Goal: Task Accomplishment & Management: Manage account settings

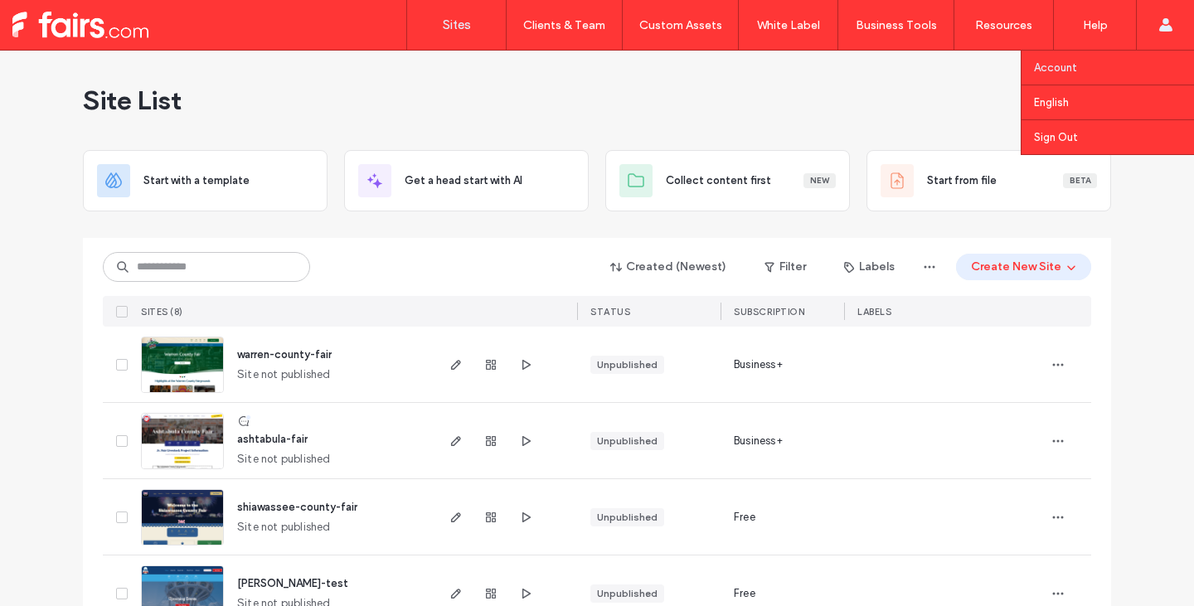
click at [1116, 63] on link "Account" at bounding box center [1114, 68] width 160 height 34
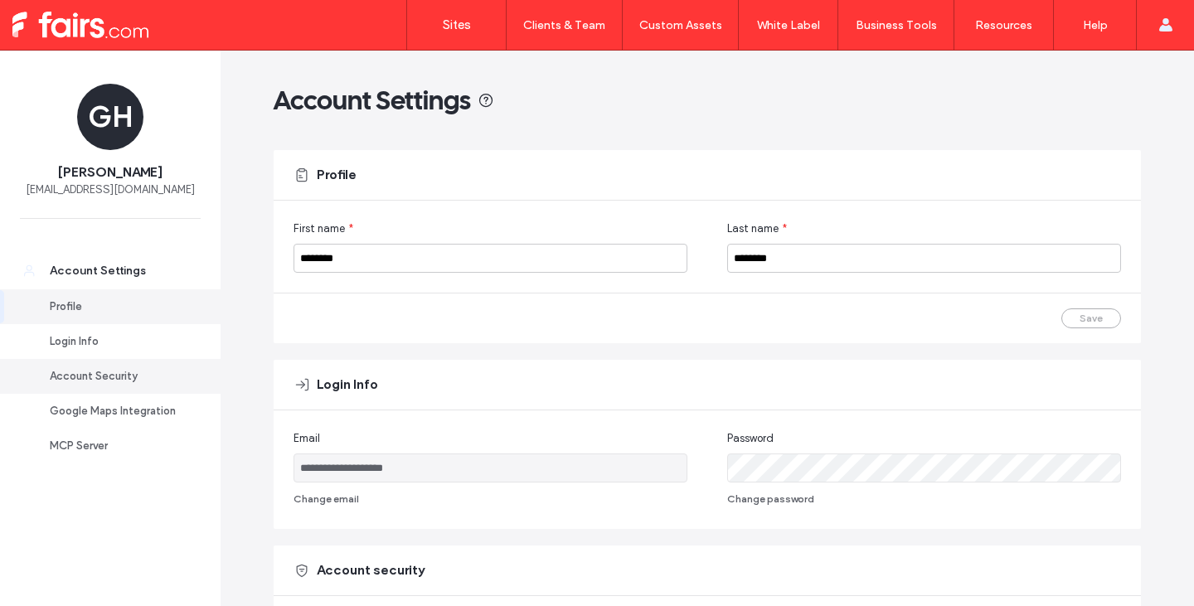
click at [104, 375] on div "Account Security" at bounding box center [118, 376] width 136 height 17
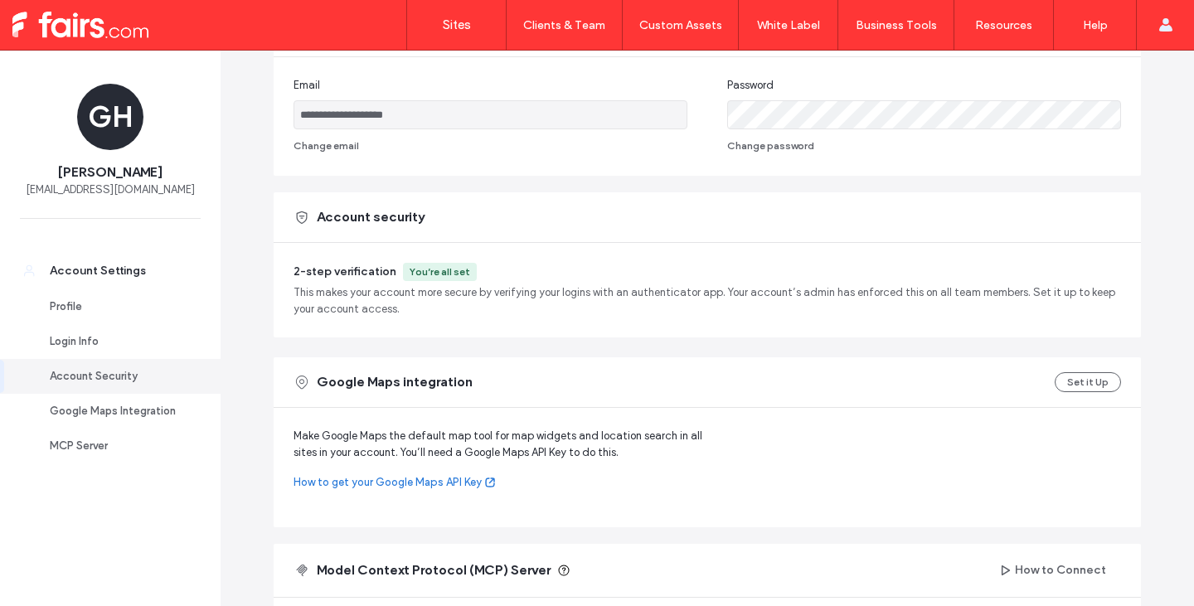
scroll to position [329, 0]
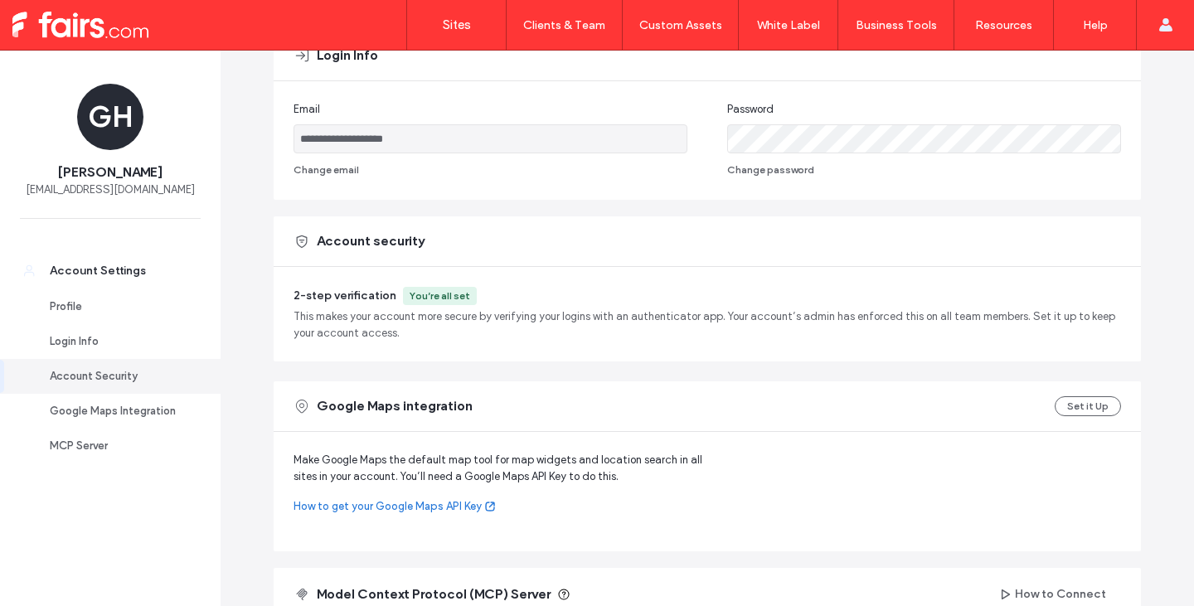
click at [411, 334] on span "This makes your account more secure by verifying your logins with an authentica…" at bounding box center [708, 324] width 828 height 33
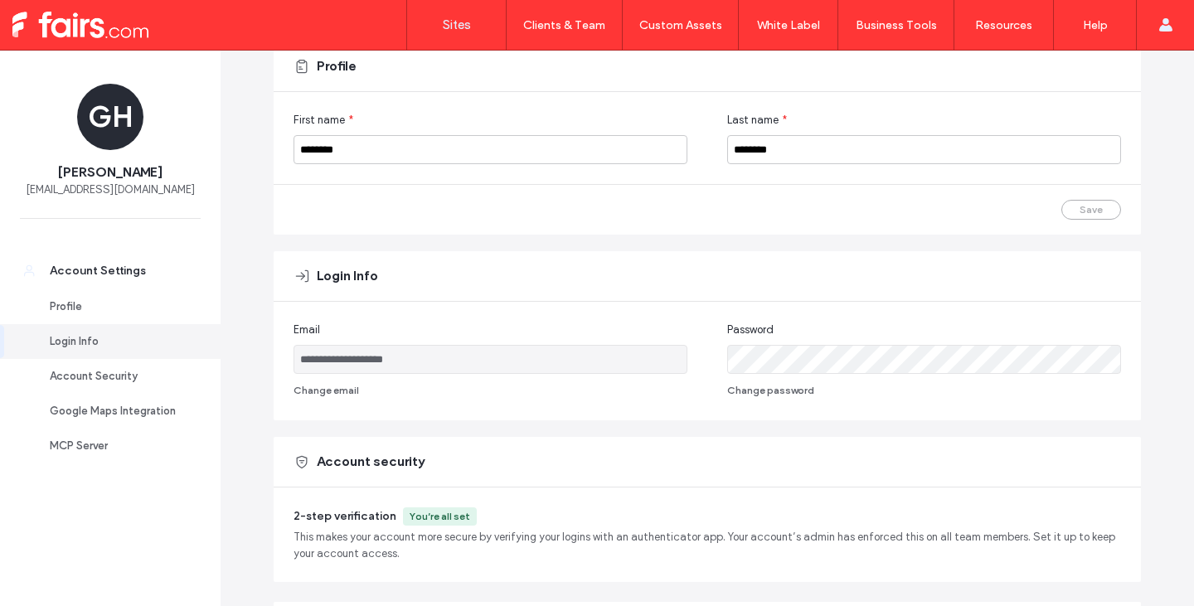
scroll to position [80, 0]
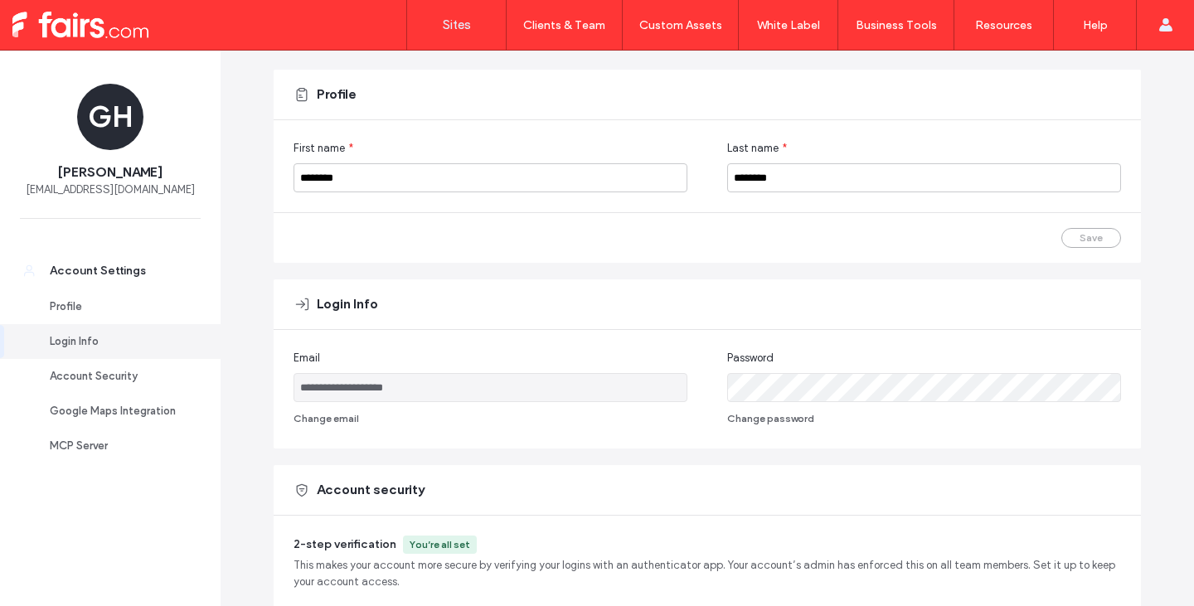
click at [452, 23] on label "Sites" at bounding box center [457, 24] width 28 height 15
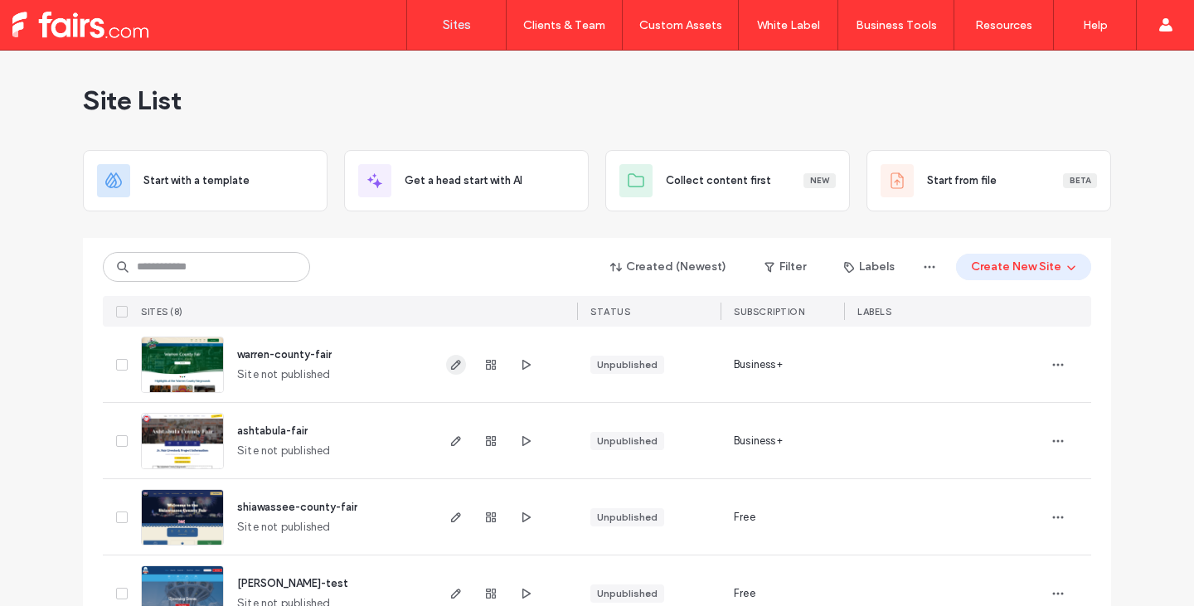
click at [459, 362] on span "button" at bounding box center [456, 365] width 20 height 20
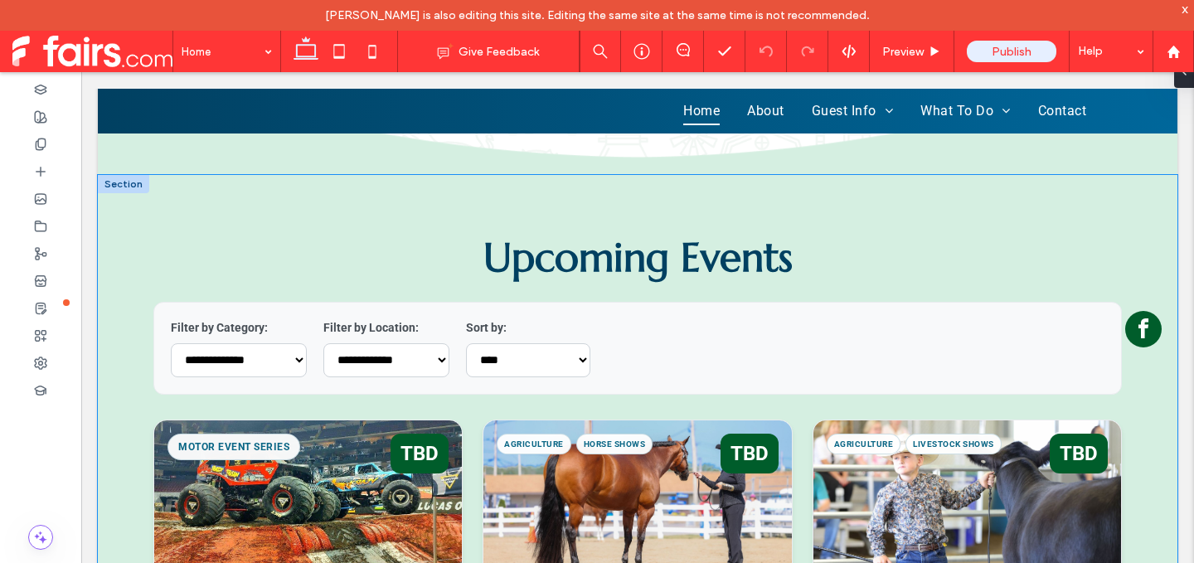
scroll to position [1658, 0]
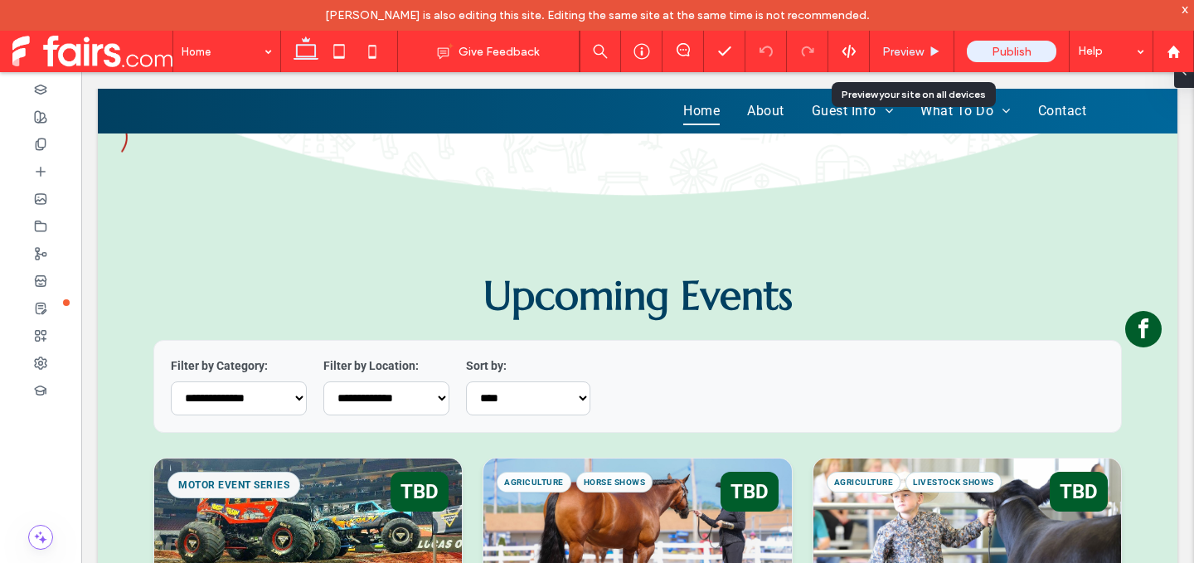
click at [895, 50] on span "Preview" at bounding box center [902, 52] width 41 height 14
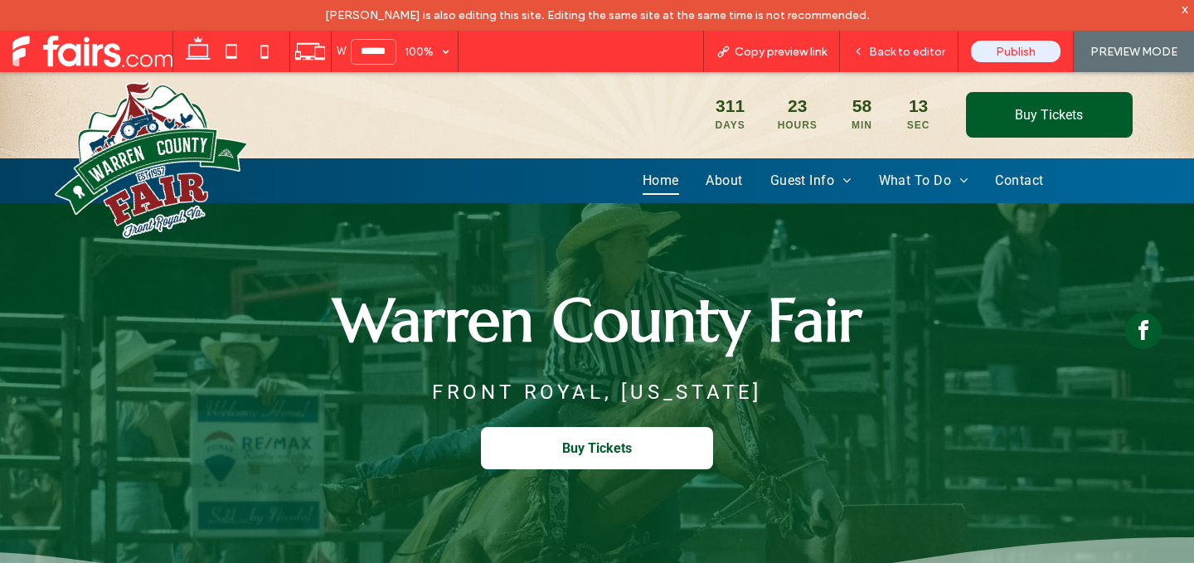
click at [902, 46] on span "Back to editor" at bounding box center [907, 52] width 76 height 14
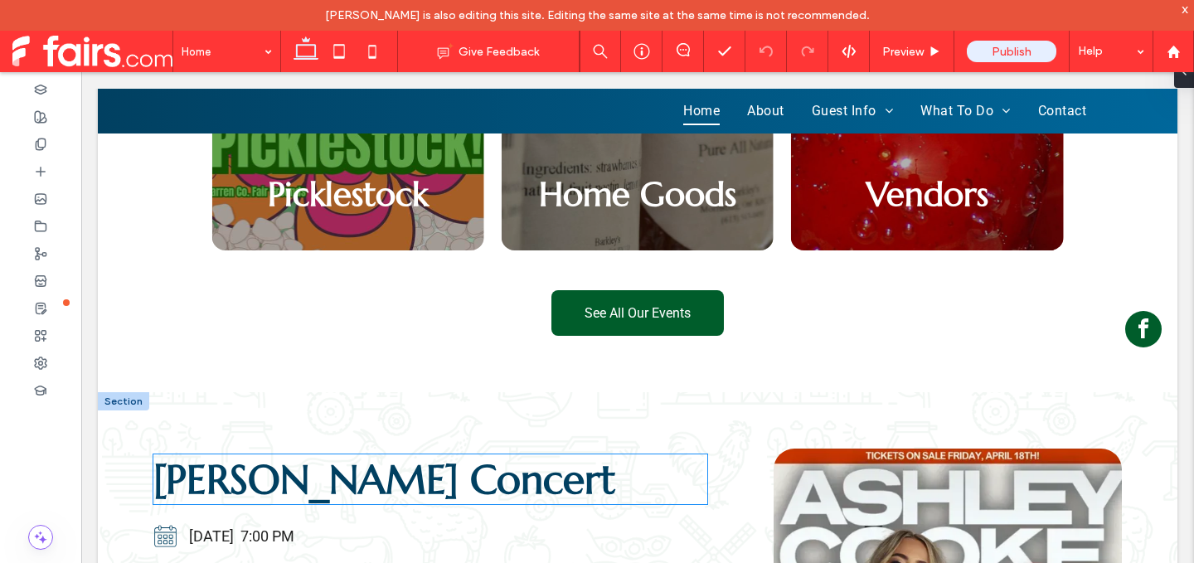
scroll to position [1078, 0]
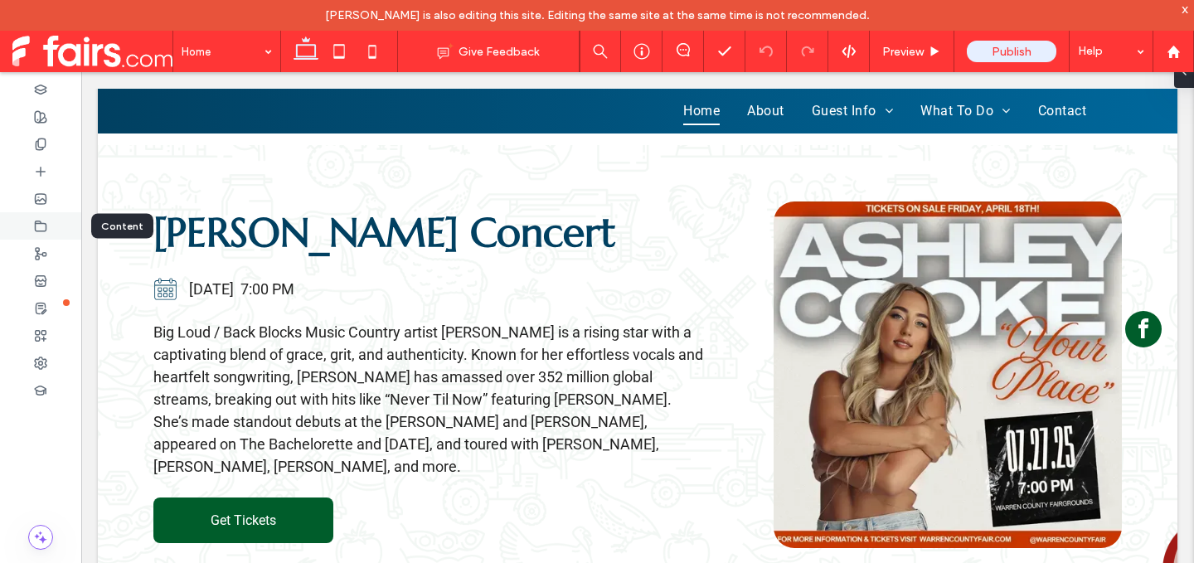
click at [30, 220] on div at bounding box center [40, 225] width 81 height 27
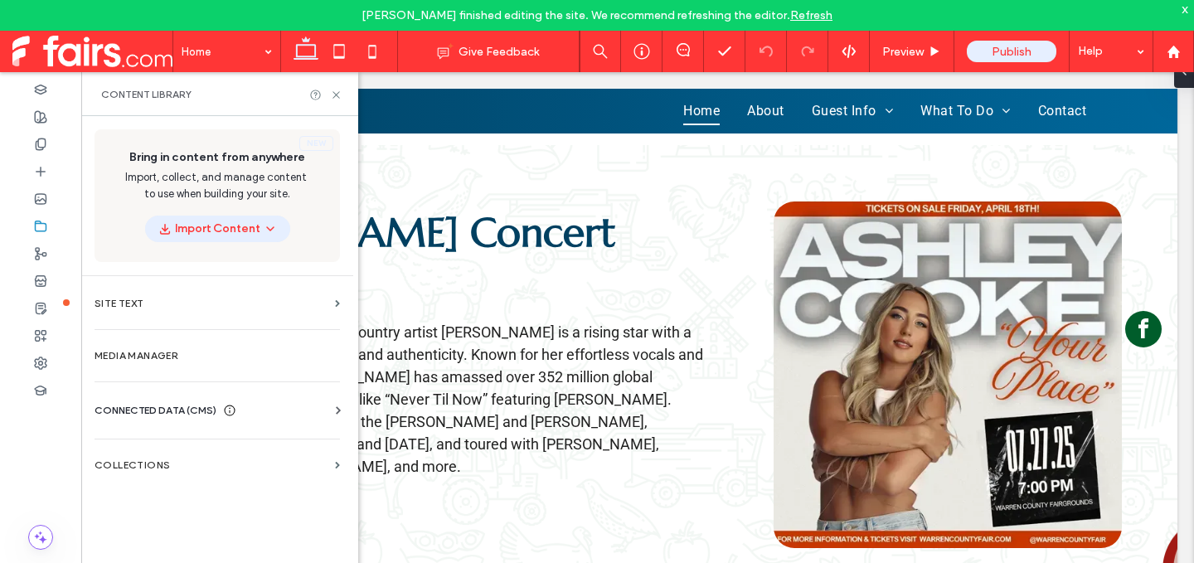
click at [185, 413] on span "CONNECTED DATA (CMS)" at bounding box center [156, 410] width 122 height 17
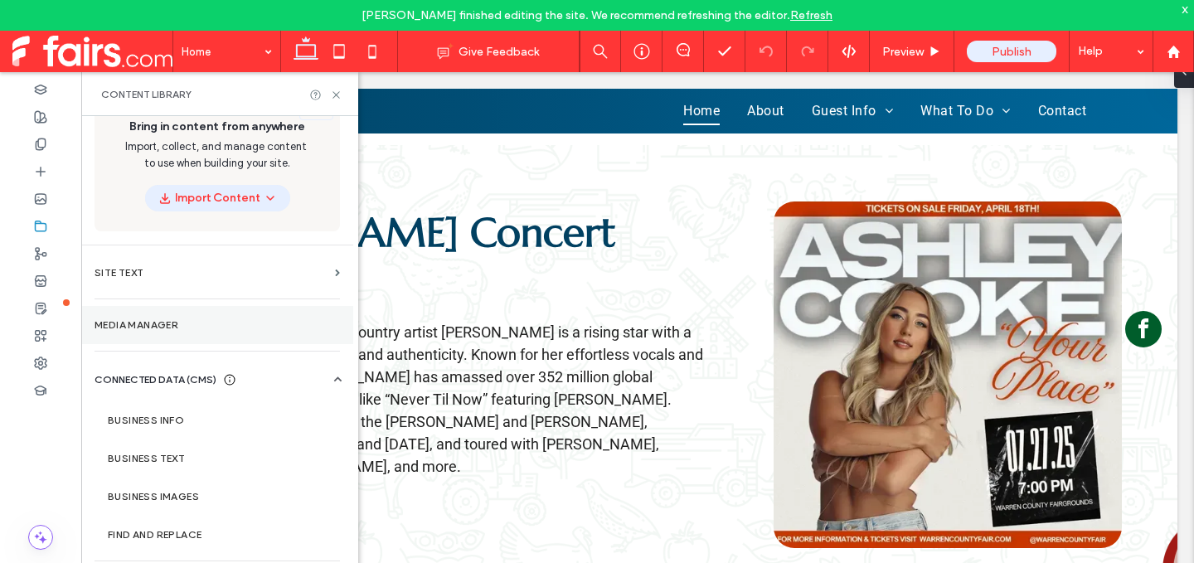
scroll to position [46, 0]
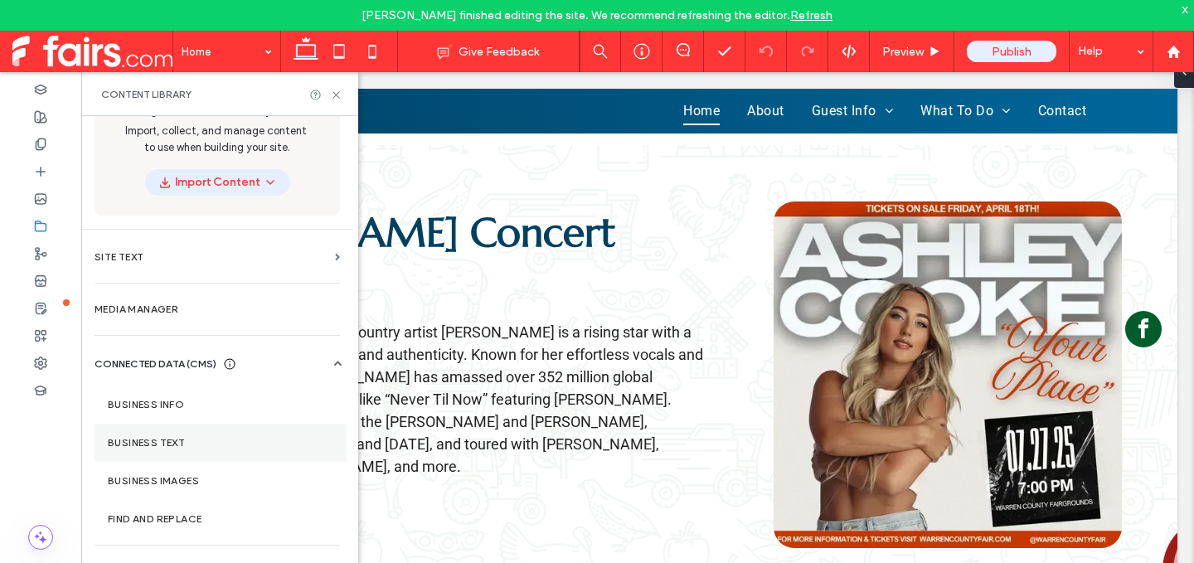
click at [188, 449] on section "Business Text" at bounding box center [221, 443] width 252 height 38
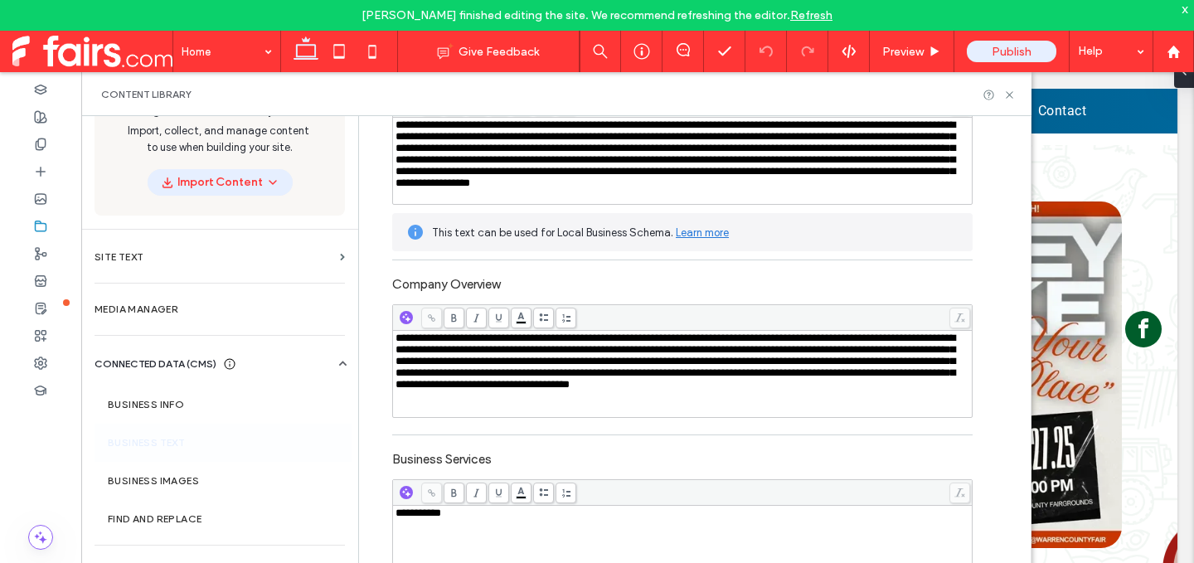
scroll to position [0, 0]
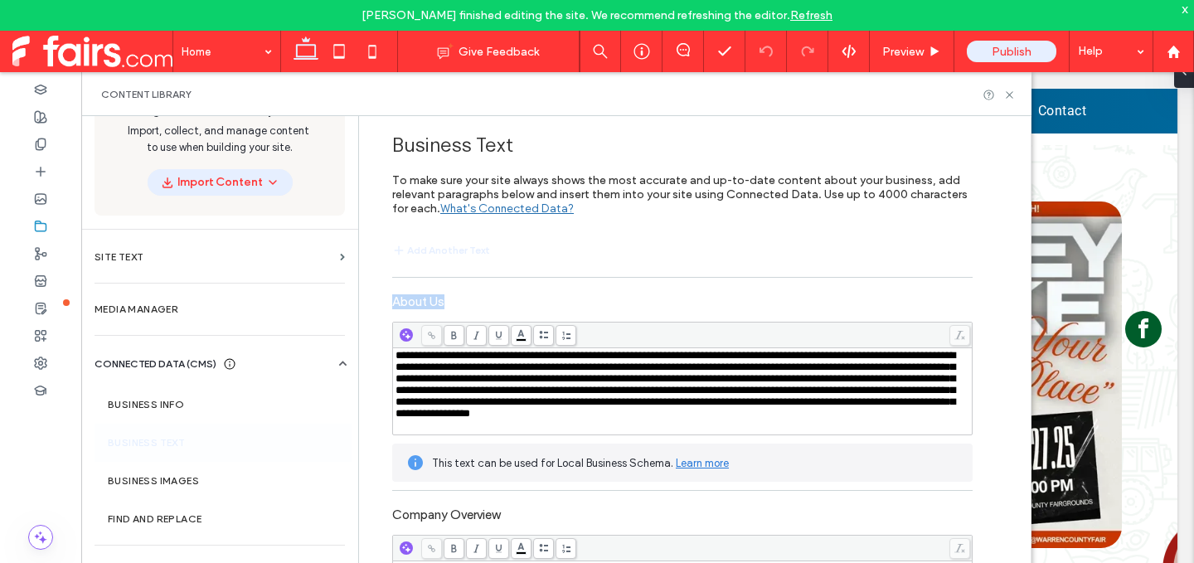
drag, startPoint x: 381, startPoint y: 304, endPoint x: 480, endPoint y: 300, distance: 98.8
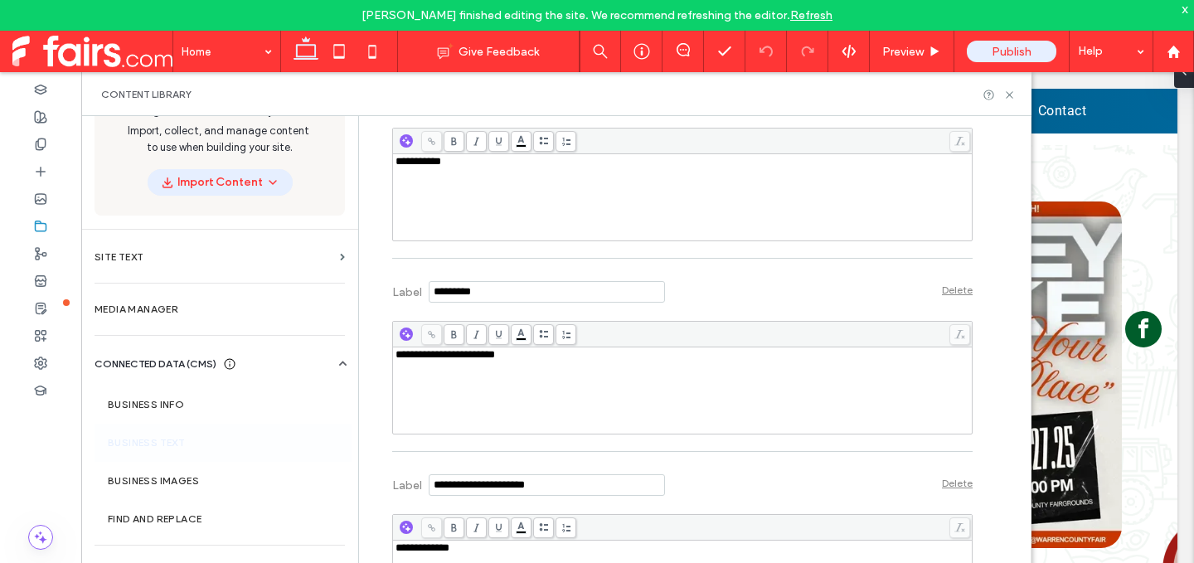
scroll to position [580, 0]
click at [1005, 95] on icon at bounding box center [1009, 95] width 12 height 12
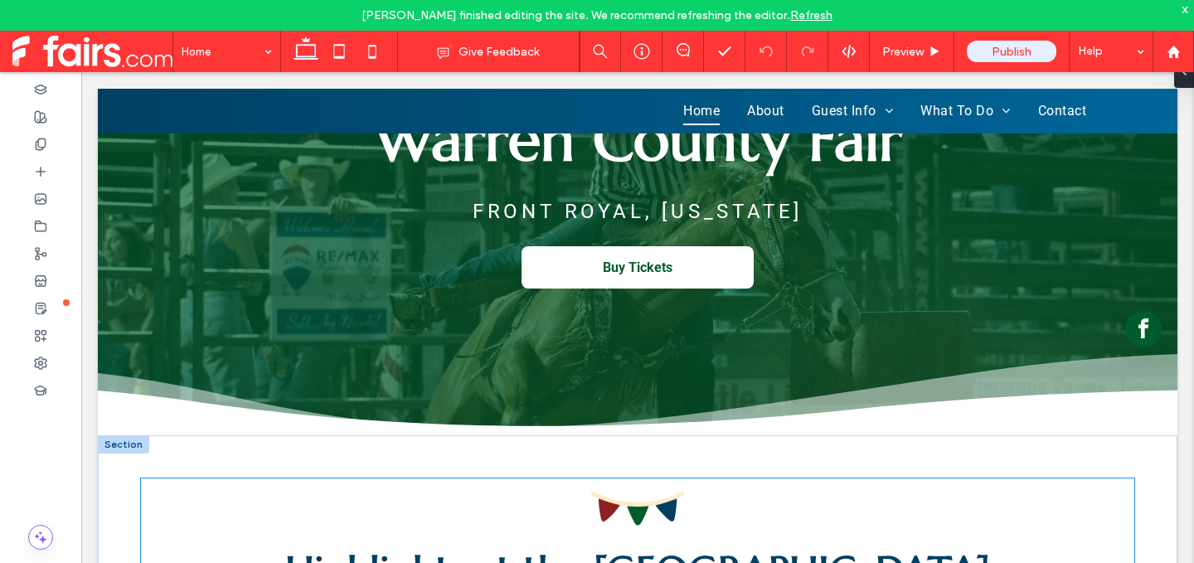
scroll to position [0, 0]
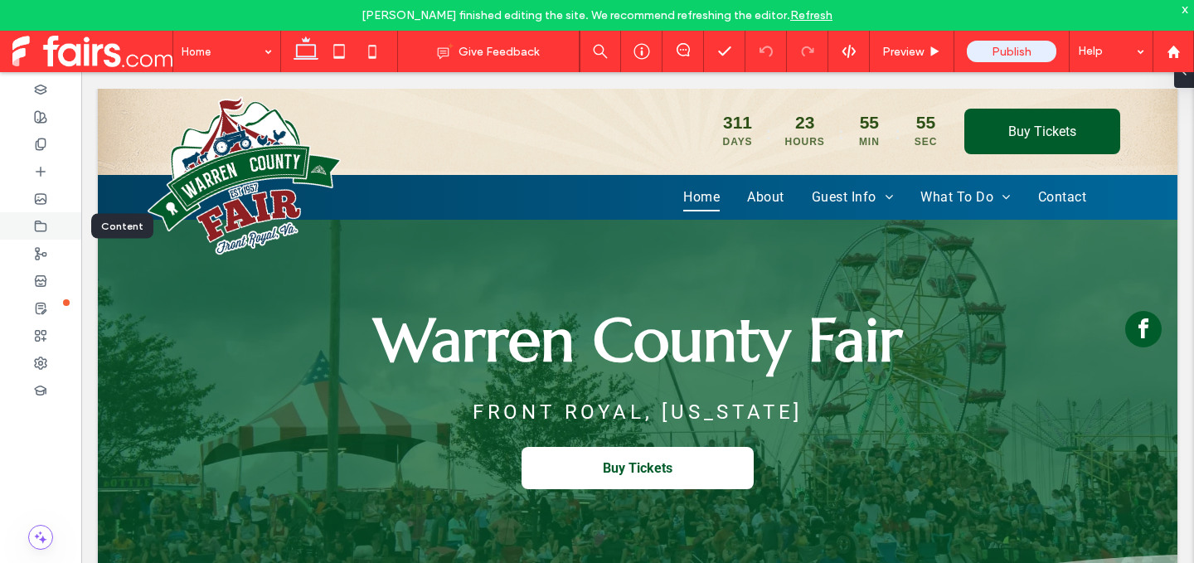
click at [44, 226] on icon at bounding box center [40, 226] width 13 height 13
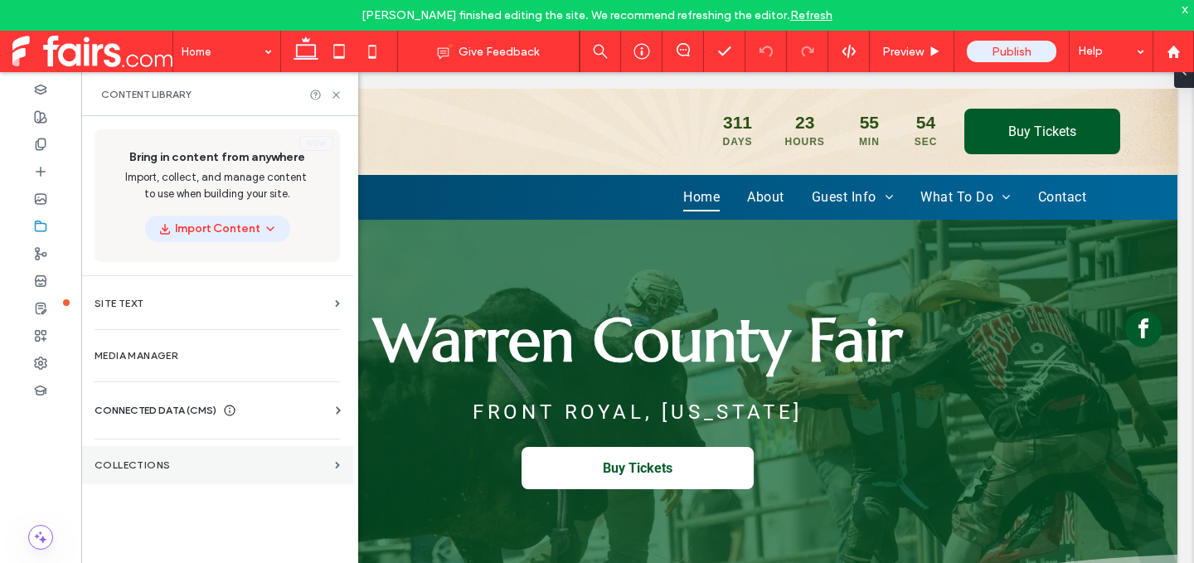
click at [139, 450] on section "Collections" at bounding box center [217, 465] width 272 height 38
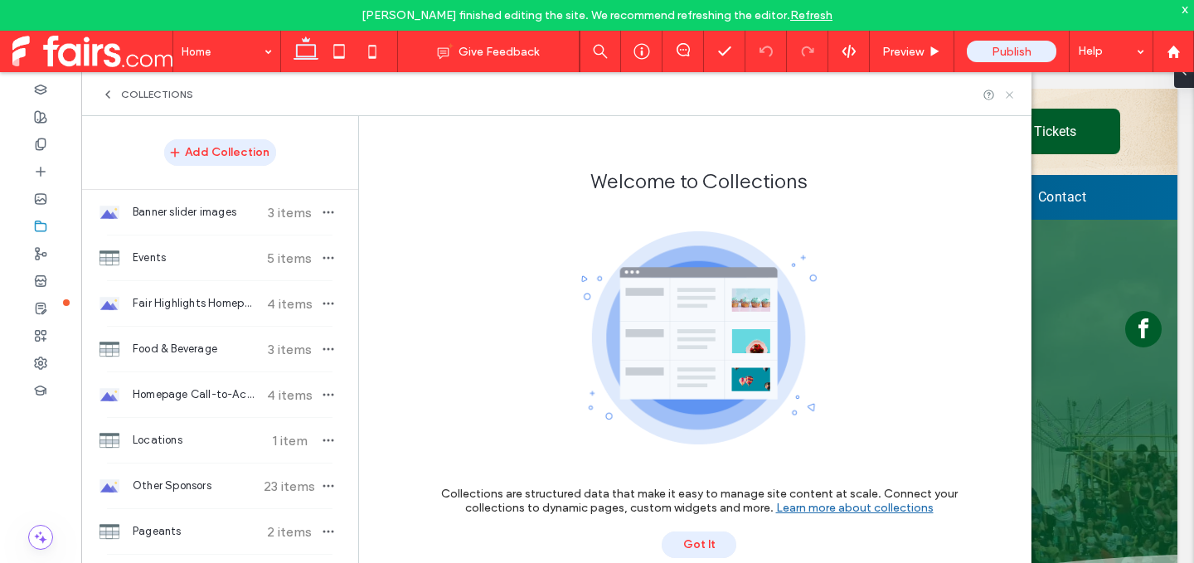
click at [1008, 92] on icon at bounding box center [1009, 95] width 12 height 12
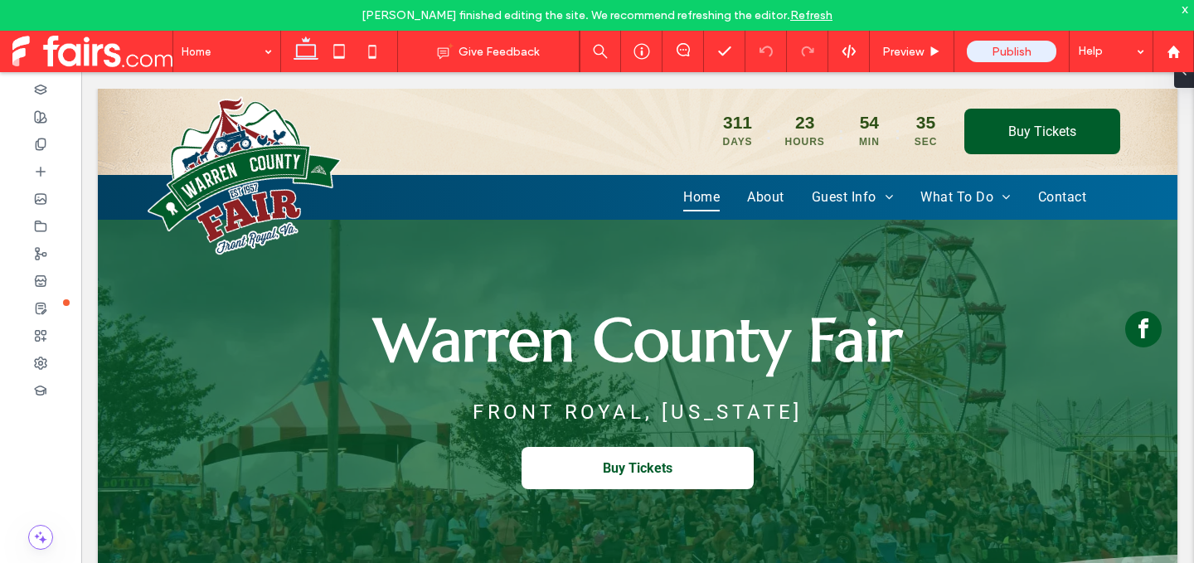
click at [807, 12] on link "Refresh" at bounding box center [811, 15] width 42 height 14
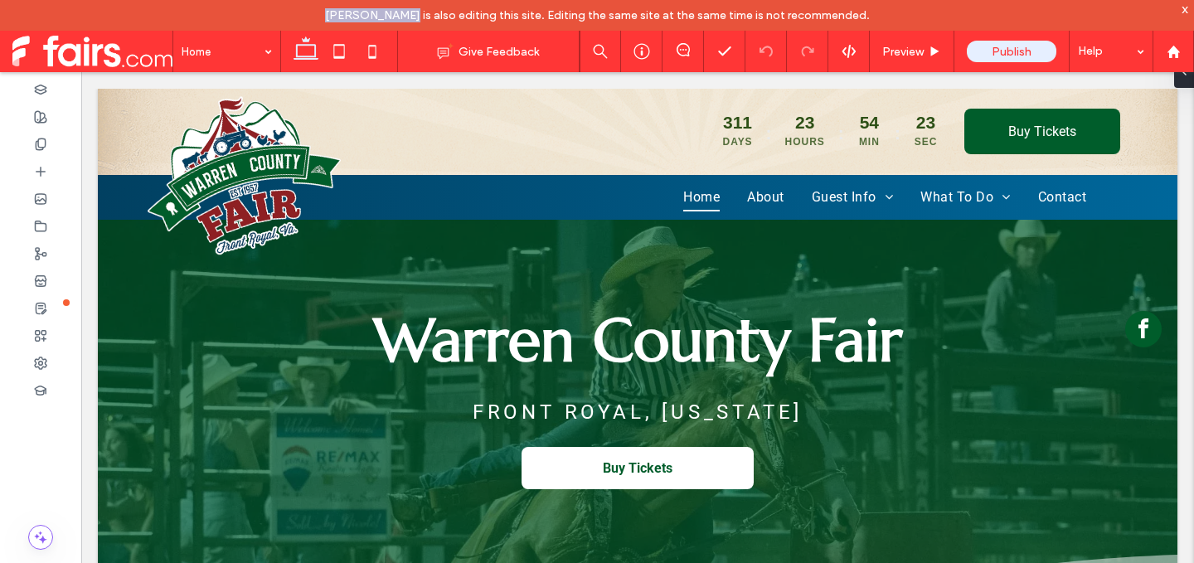
drag, startPoint x: 329, startPoint y: 12, endPoint x: 413, endPoint y: 16, distance: 83.9
click at [413, 16] on div "Jeni Miranda is also editing this site. Editing the same site at the same time …" at bounding box center [597, 15] width 1194 height 31
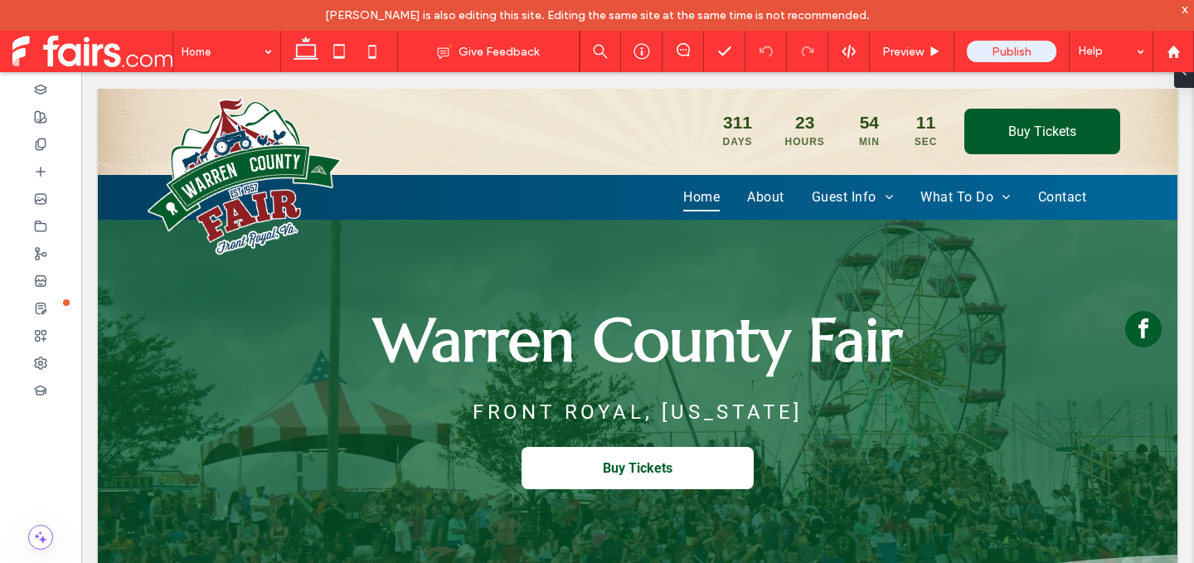
click at [410, 24] on div "Jeni Miranda is also editing this site. Editing the same site at the same time …" at bounding box center [597, 15] width 1194 height 31
drag, startPoint x: 328, startPoint y: 7, endPoint x: 417, endPoint y: 9, distance: 89.6
click at [417, 9] on div "Jeni Miranda is also editing this site. Editing the same site at the same time …" at bounding box center [597, 15] width 1194 height 31
click at [417, 9] on span "Jeni Miranda is also editing this site. Editing the same site at the same time …" at bounding box center [597, 15] width 545 height 14
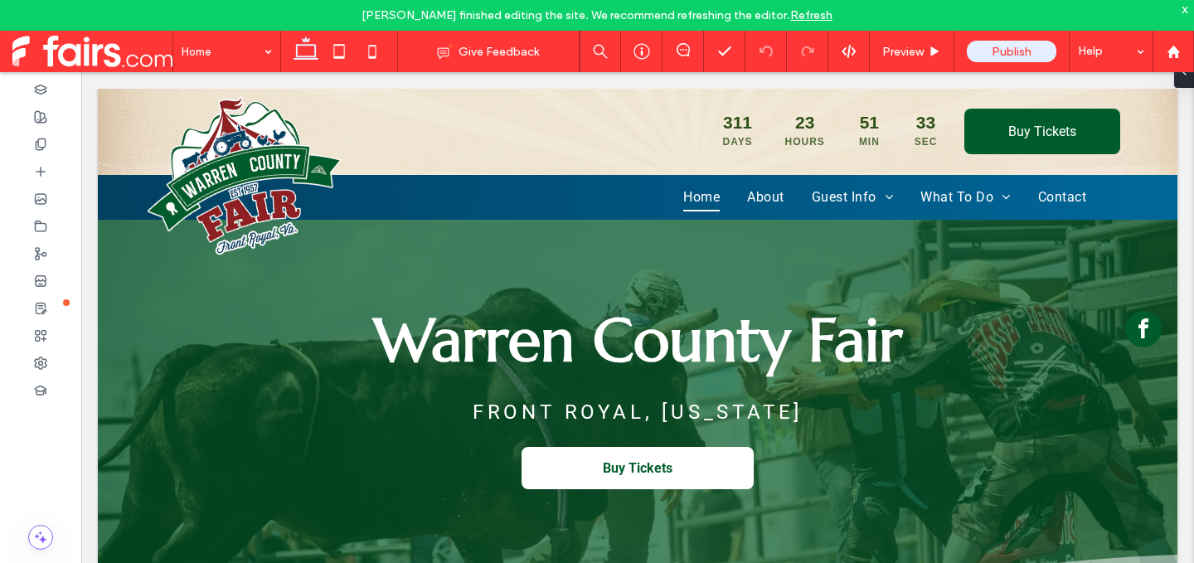
click at [798, 17] on link "Refresh" at bounding box center [811, 15] width 42 height 14
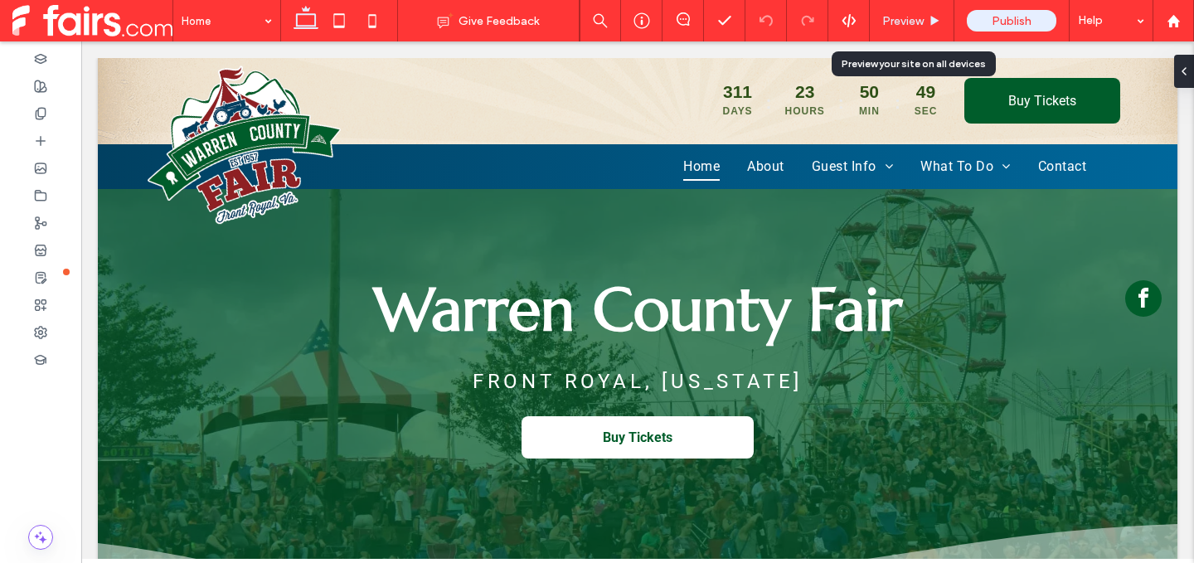
click at [916, 19] on span "Preview" at bounding box center [902, 21] width 41 height 14
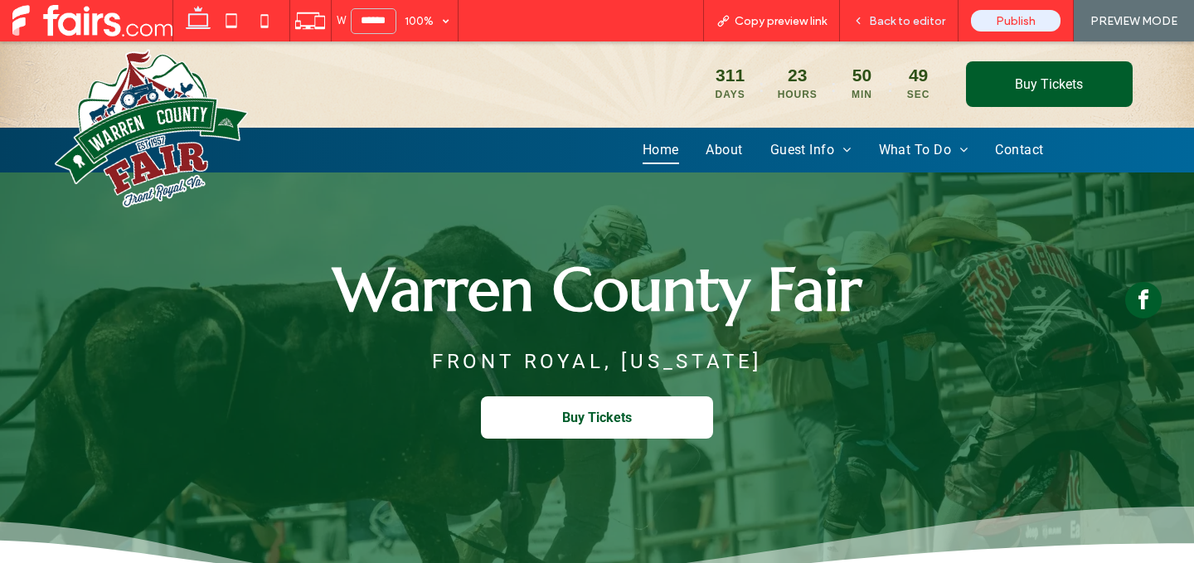
click at [917, 24] on span "Back to editor" at bounding box center [907, 21] width 76 height 14
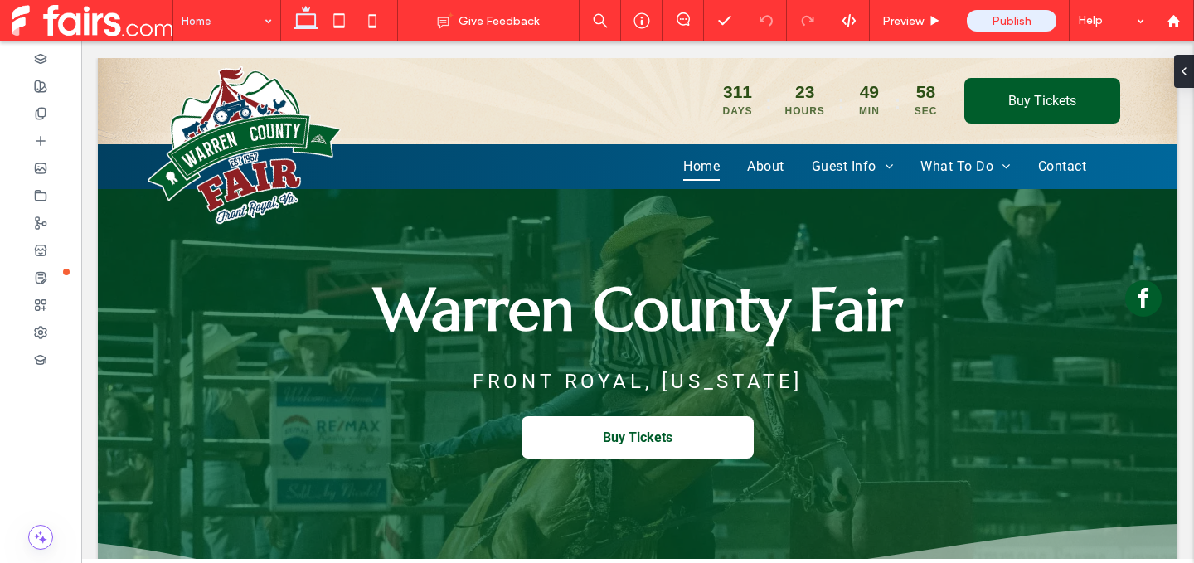
drag, startPoint x: 242, startPoint y: 19, endPoint x: 246, endPoint y: 34, distance: 15.5
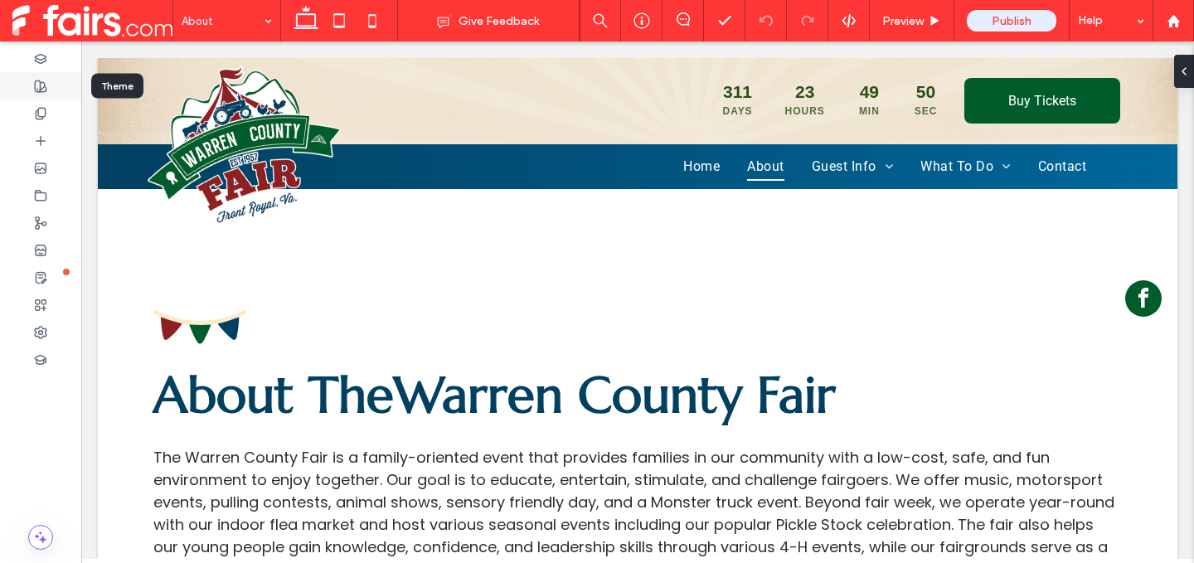
click at [38, 87] on icon at bounding box center [40, 86] width 13 height 13
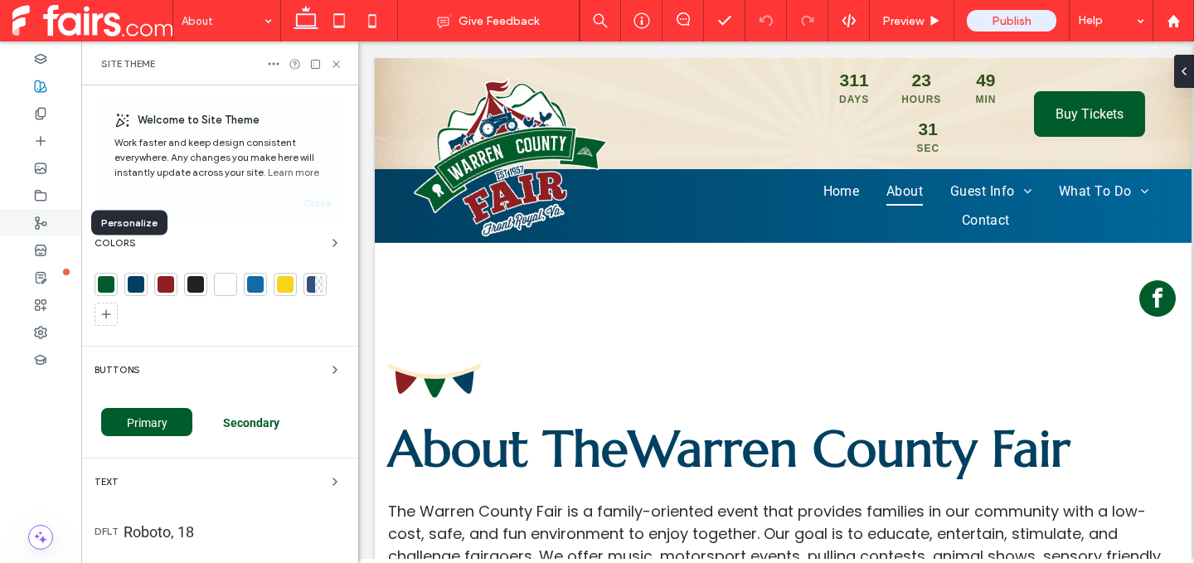
click at [38, 211] on div at bounding box center [40, 222] width 81 height 27
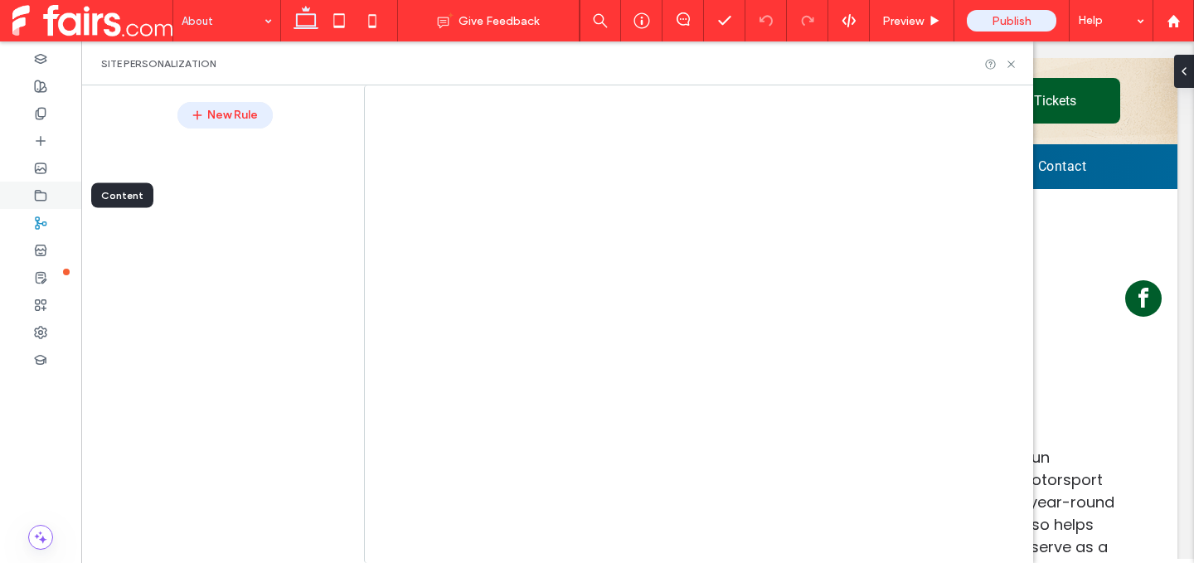
click at [38, 197] on icon at bounding box center [40, 195] width 13 height 13
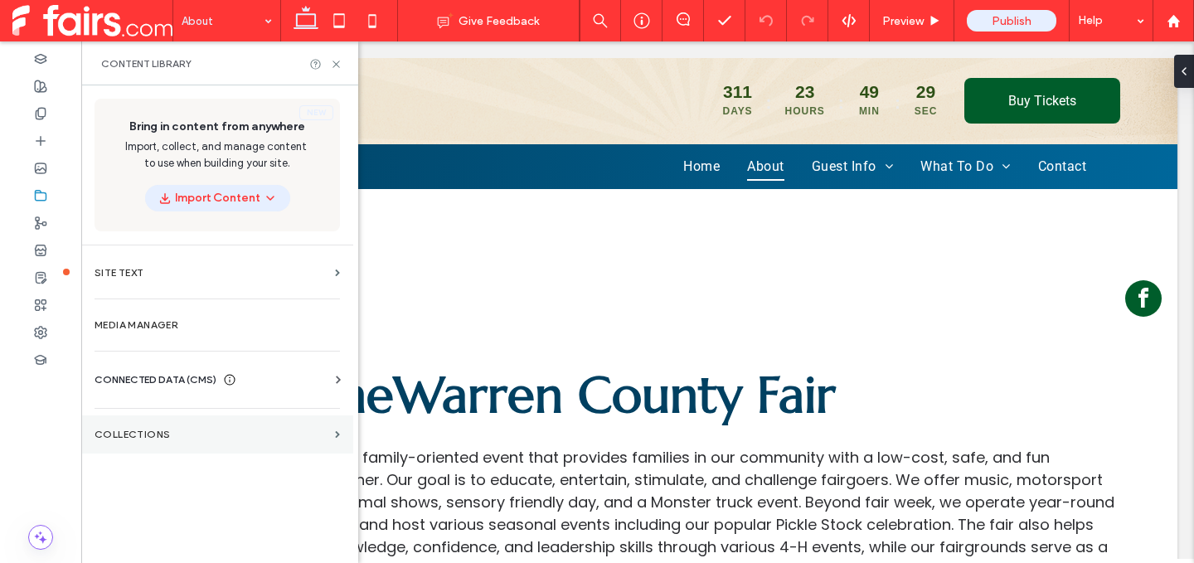
click at [226, 435] on label "Collections" at bounding box center [212, 435] width 234 height 12
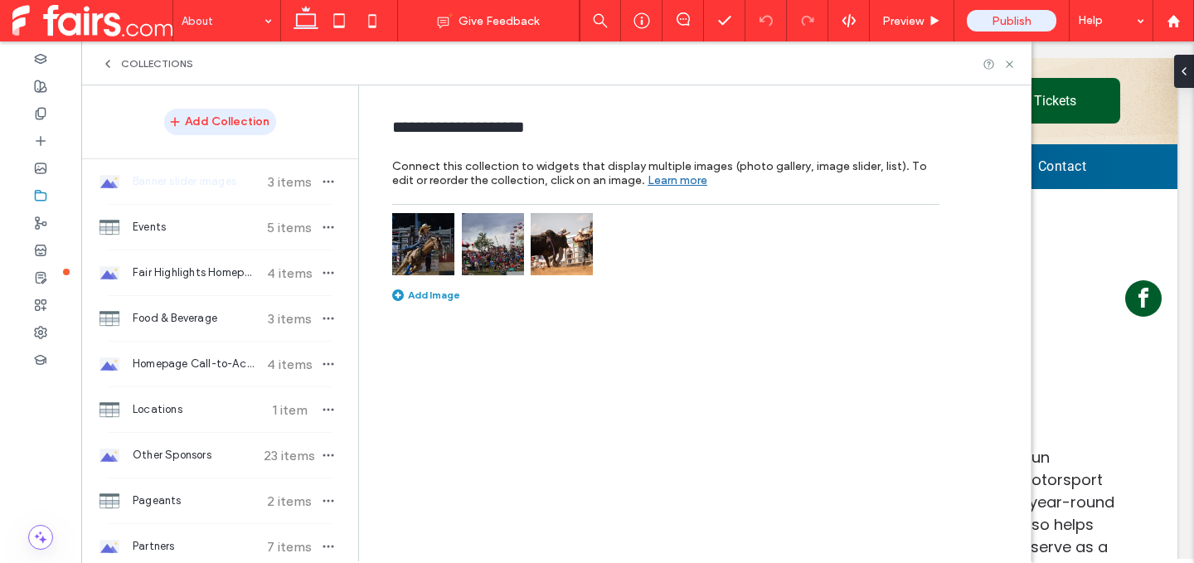
click at [118, 60] on div "Collections" at bounding box center [147, 63] width 92 height 13
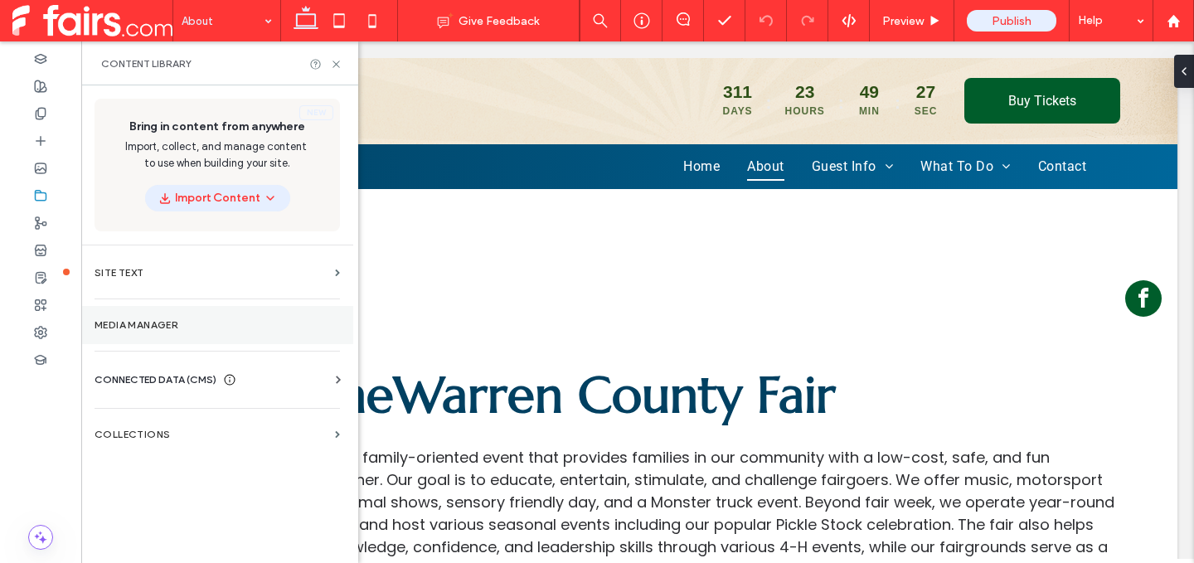
click at [187, 326] on label "Media Manager" at bounding box center [217, 325] width 245 height 12
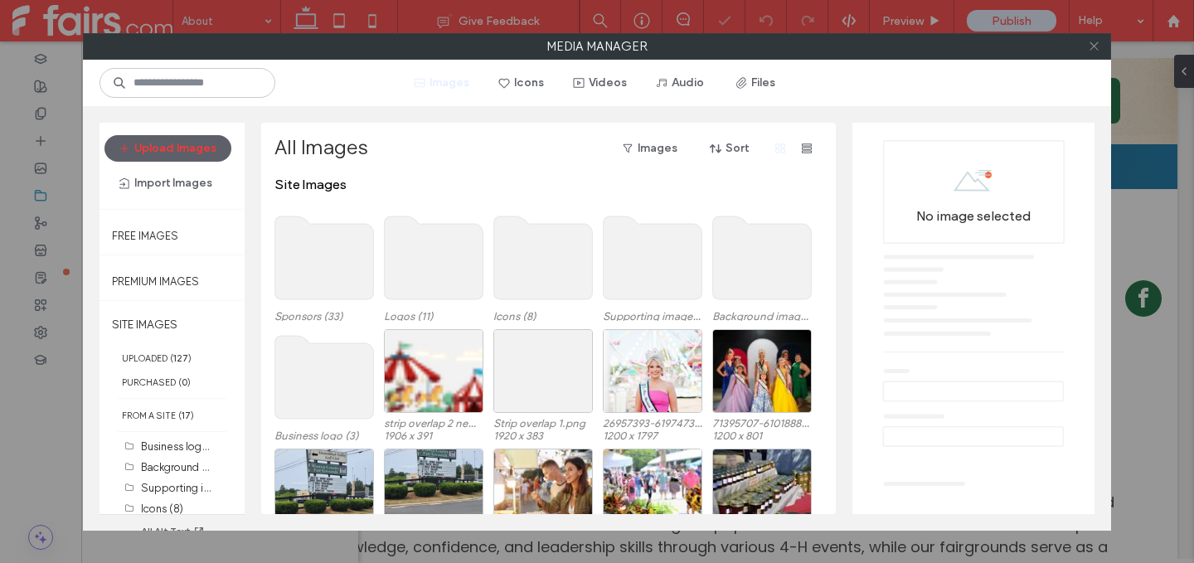
click at [1095, 46] on use at bounding box center [1094, 46] width 8 height 8
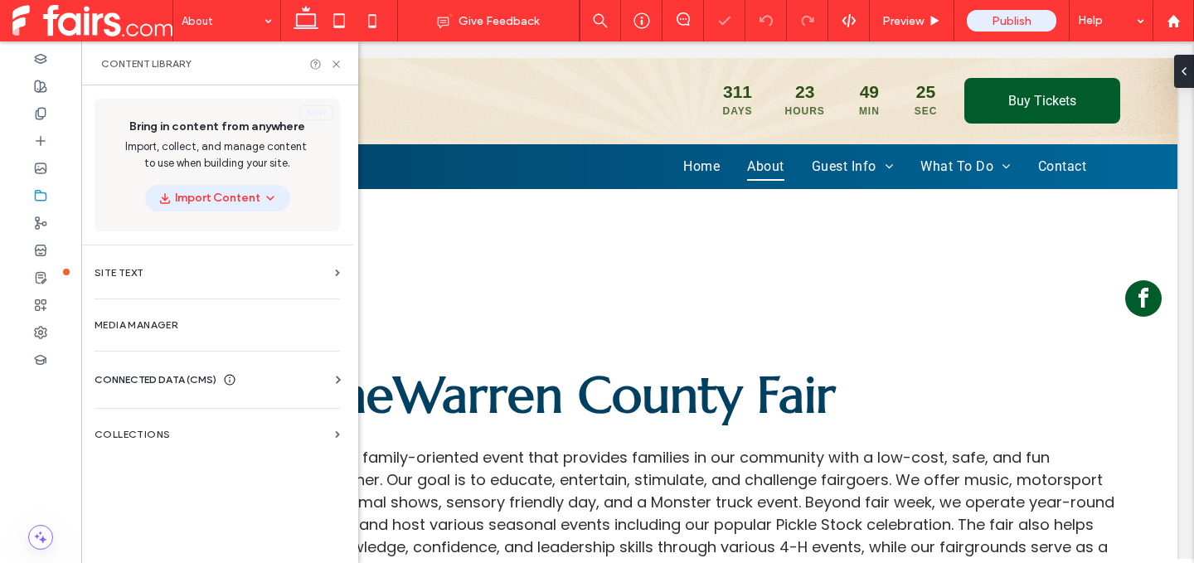
click at [166, 382] on span "CONNECTED DATA (CMS)" at bounding box center [156, 380] width 122 height 17
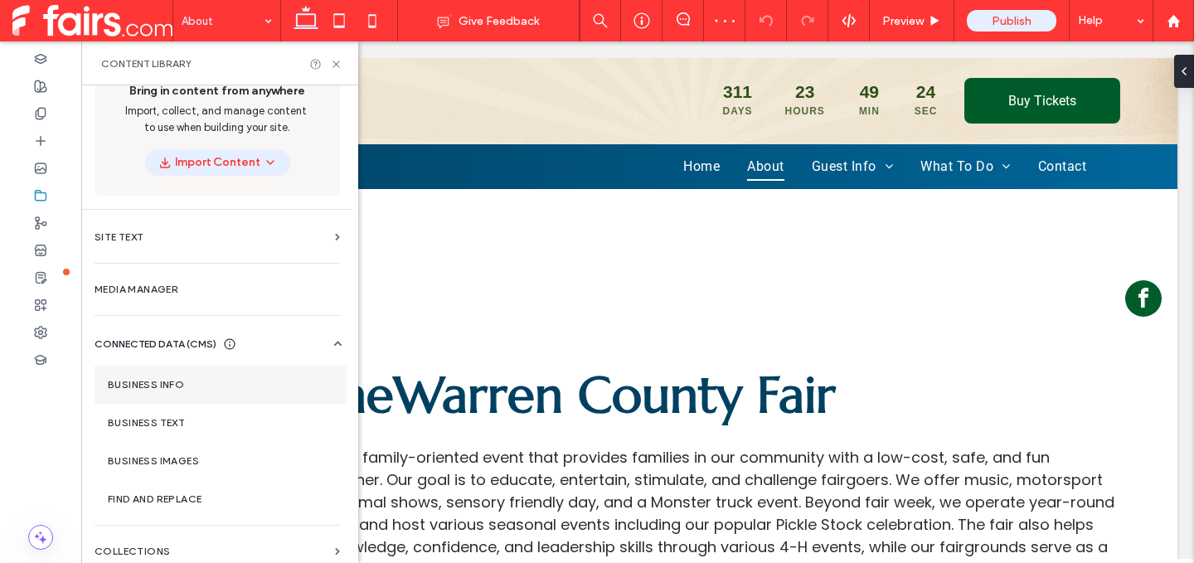
scroll to position [46, 0]
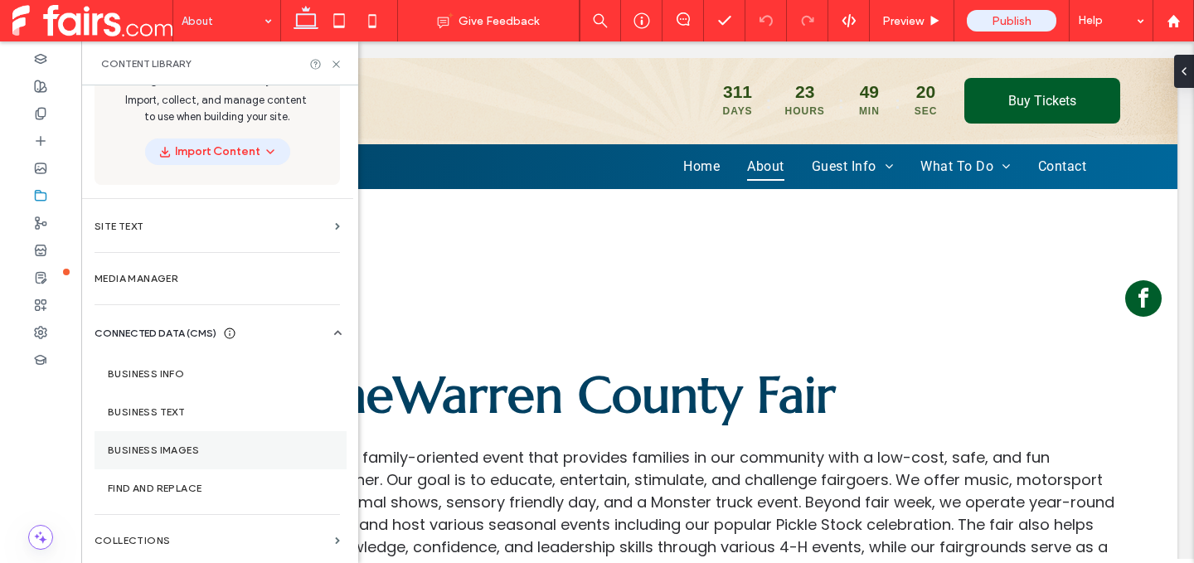
click at [197, 450] on label "Business Images" at bounding box center [221, 450] width 226 height 12
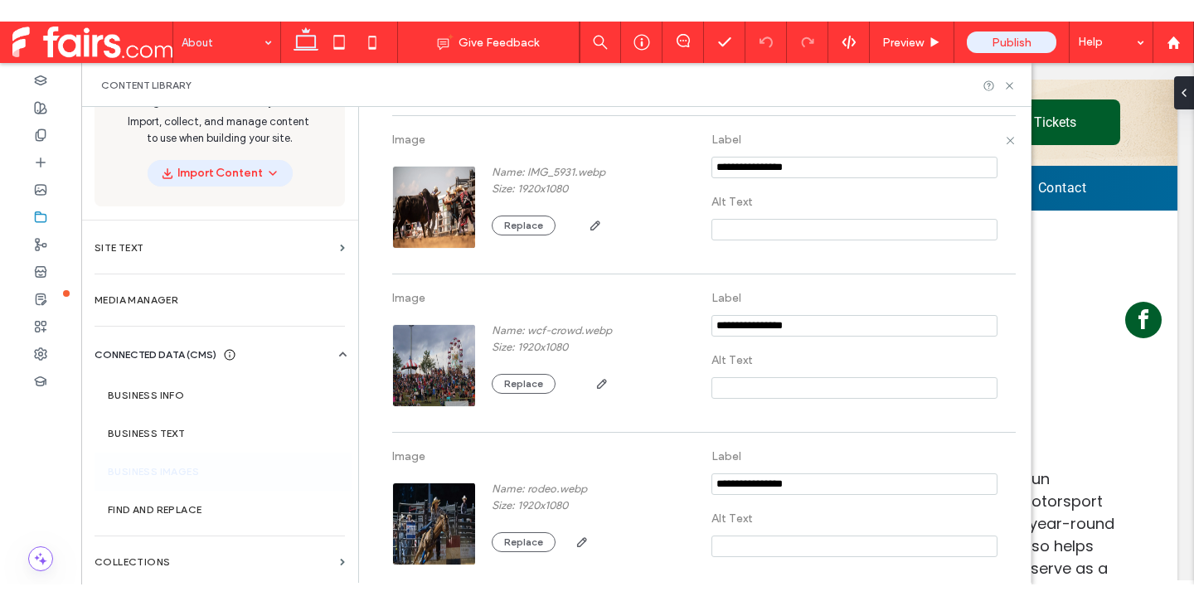
scroll to position [0, 0]
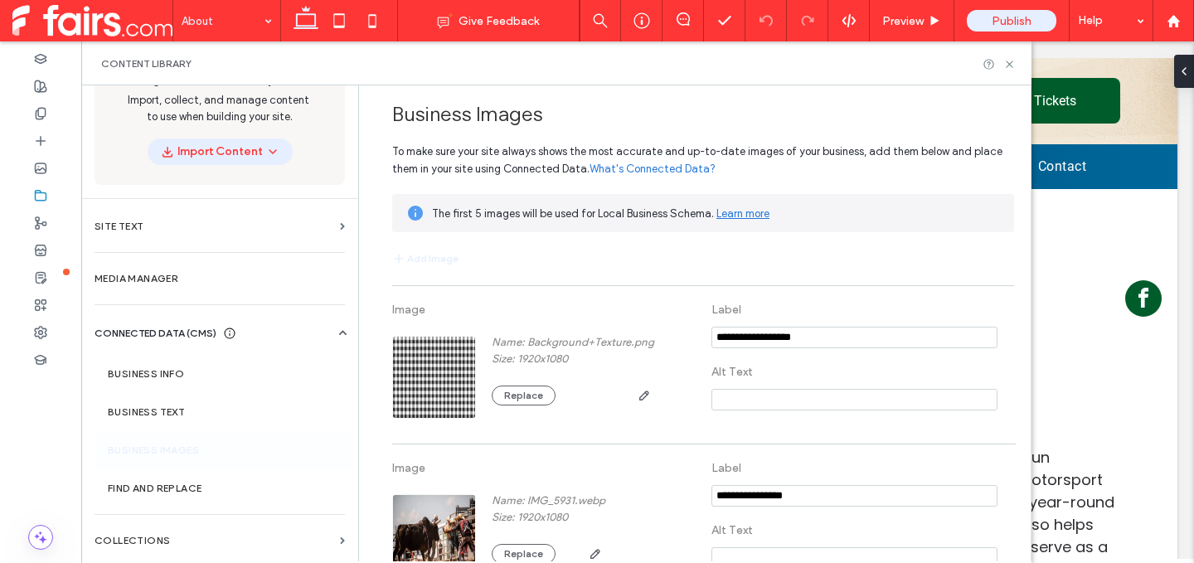
click at [1003, 67] on div at bounding box center [999, 64] width 33 height 12
click at [1009, 64] on use at bounding box center [1009, 64] width 7 height 7
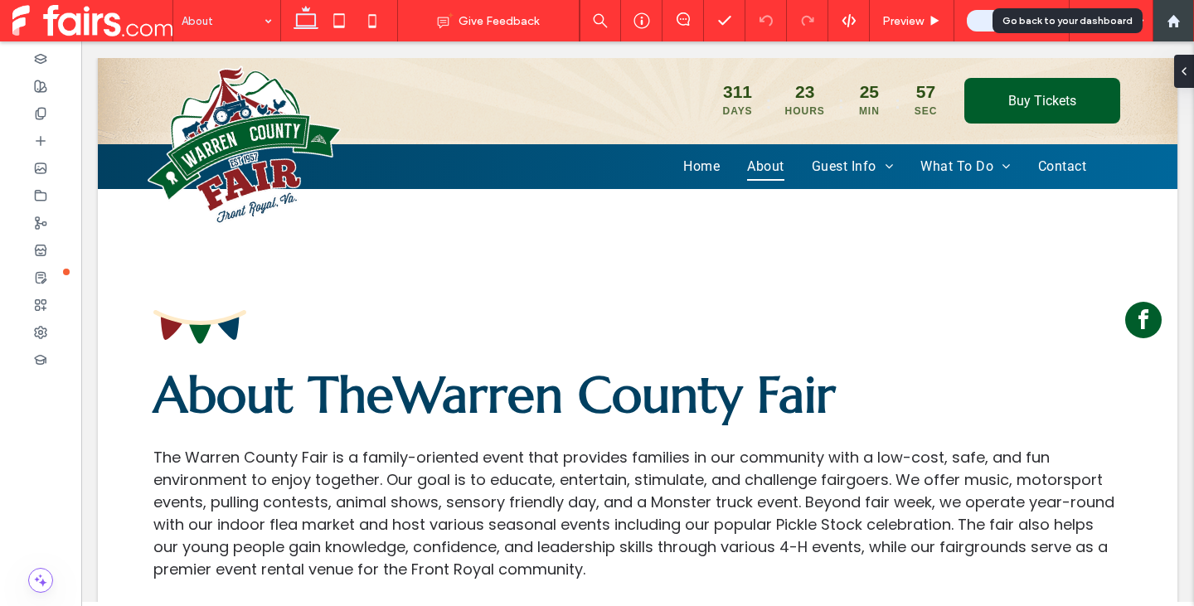
click at [1180, 17] on icon at bounding box center [1174, 21] width 14 height 14
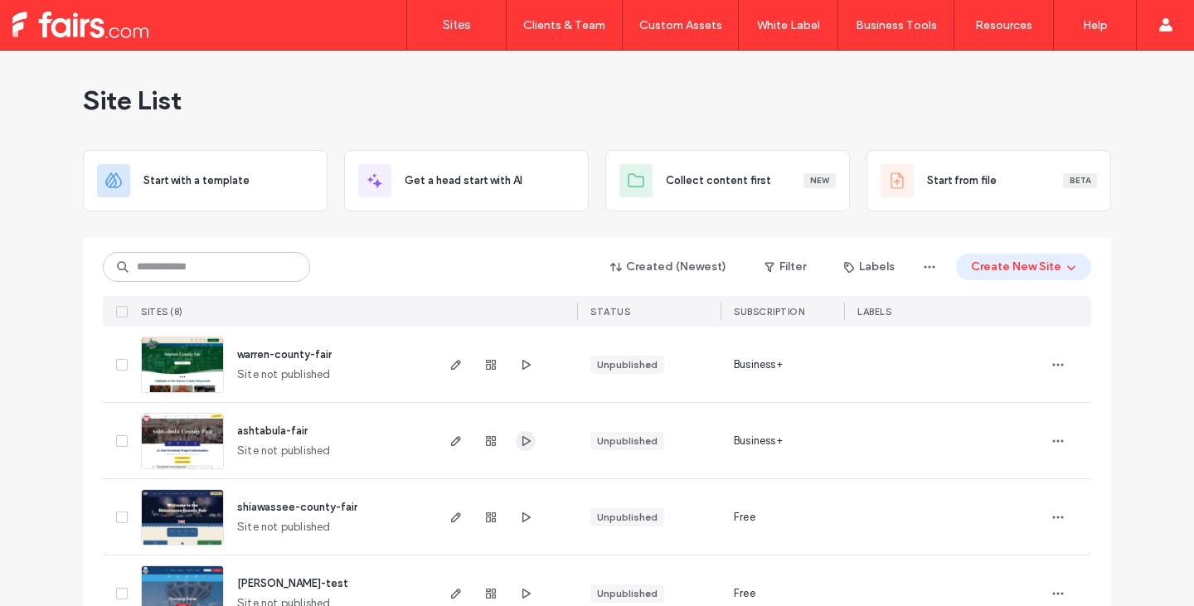
click at [524, 440] on use "button" at bounding box center [526, 440] width 8 height 10
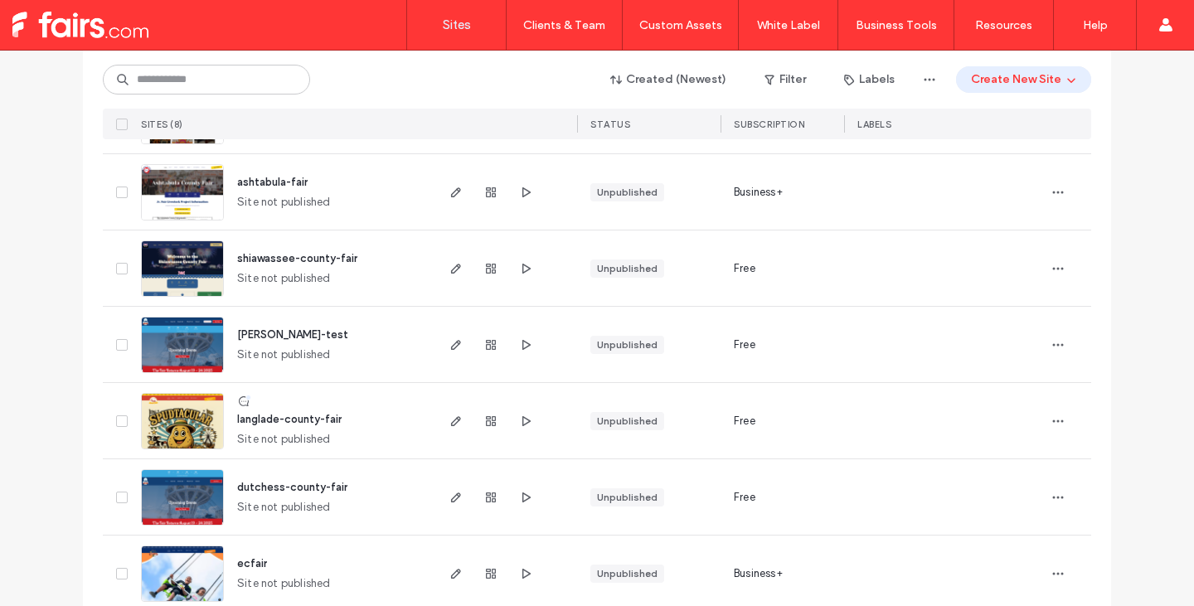
scroll to position [332, 0]
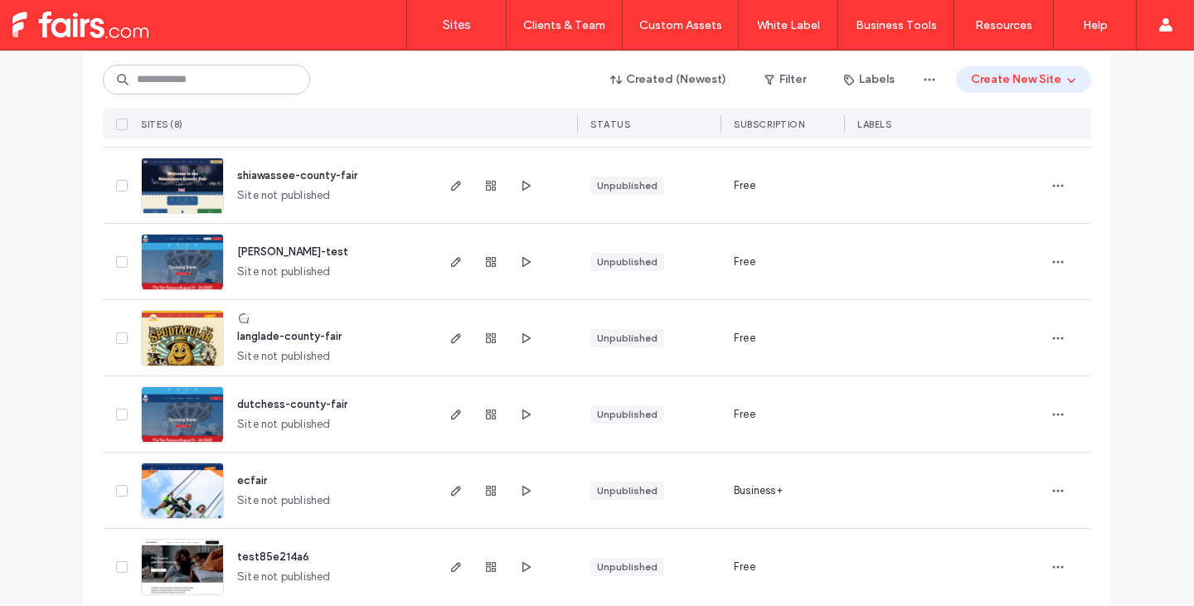
click at [240, 320] on icon at bounding box center [243, 318] width 13 height 13
